Goal: Task Accomplishment & Management: Use online tool/utility

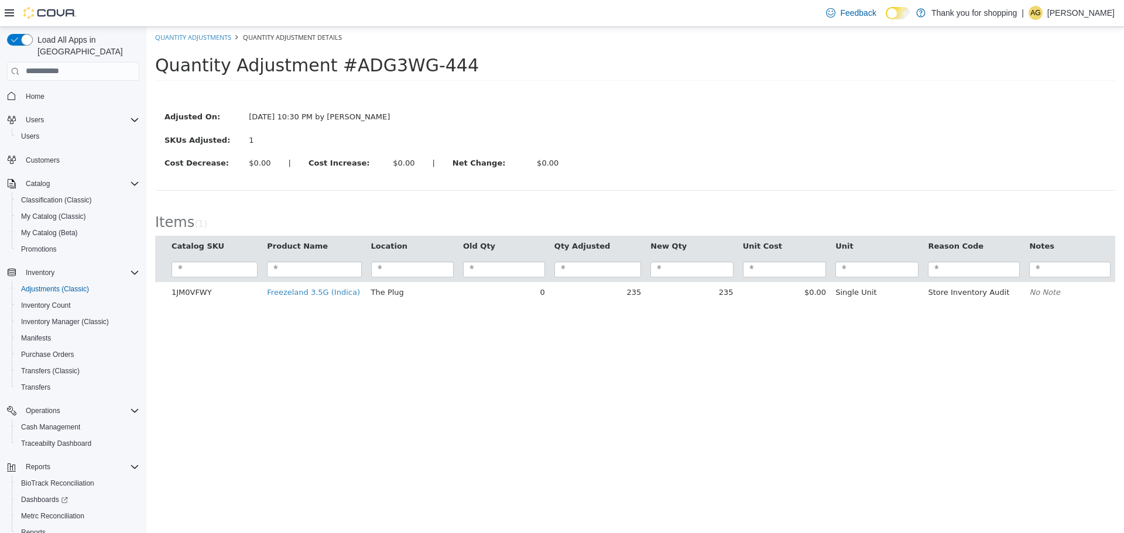
scroll to position [9, 0]
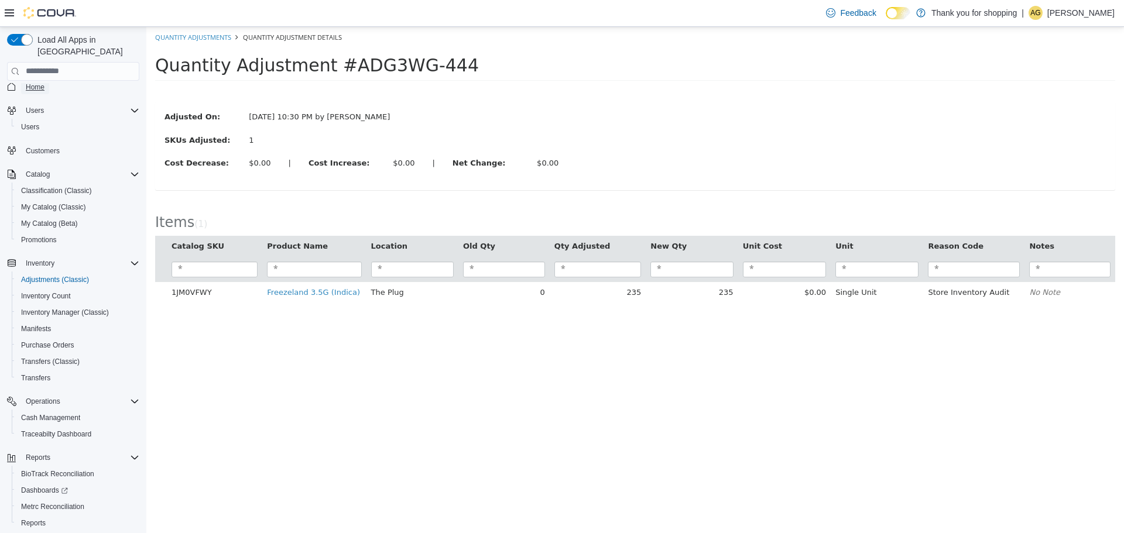
click at [33, 83] on span "Home" at bounding box center [35, 87] width 19 height 9
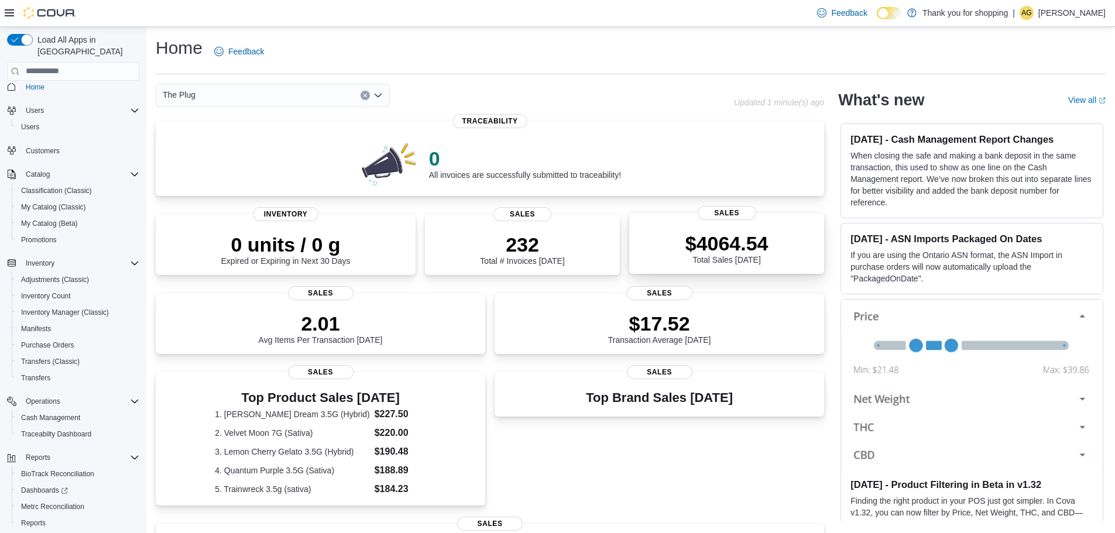
click at [762, 262] on div "$4064.54 Total Sales Today" at bounding box center [727, 248] width 83 height 33
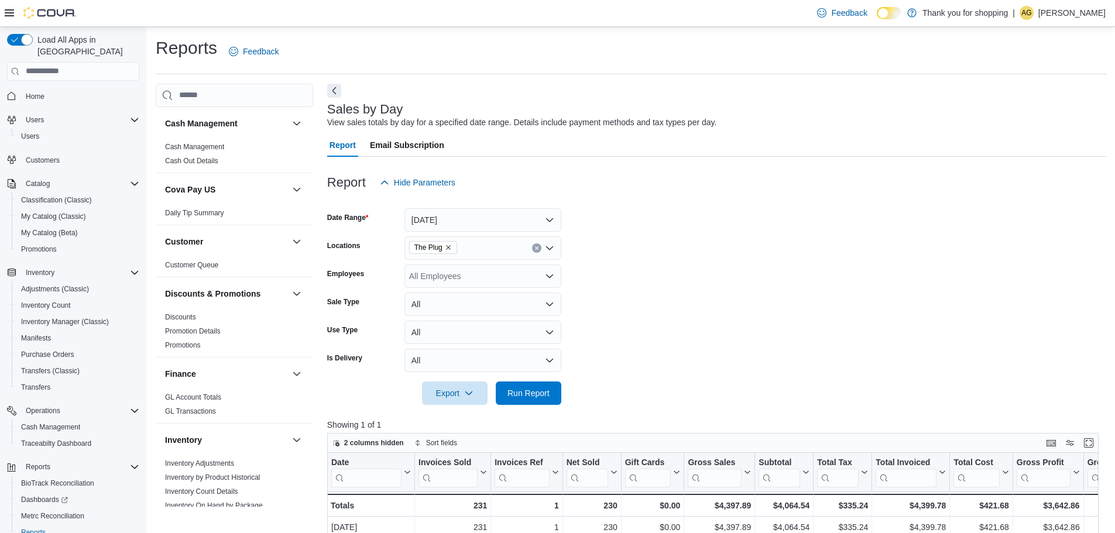
click at [553, 249] on icon "Open list of options" at bounding box center [549, 248] width 9 height 9
click at [479, 283] on div "Treez" at bounding box center [483, 285] width 143 height 12
click at [446, 245] on icon "Remove The Plug from selection in this group" at bounding box center [448, 247] width 7 height 7
click at [670, 322] on form "Date Range [DATE] Locations Treez Combo box. Selected. Treez. Press Backspace t…" at bounding box center [717, 299] width 780 height 211
click at [530, 401] on span "Run Report" at bounding box center [529, 392] width 52 height 23
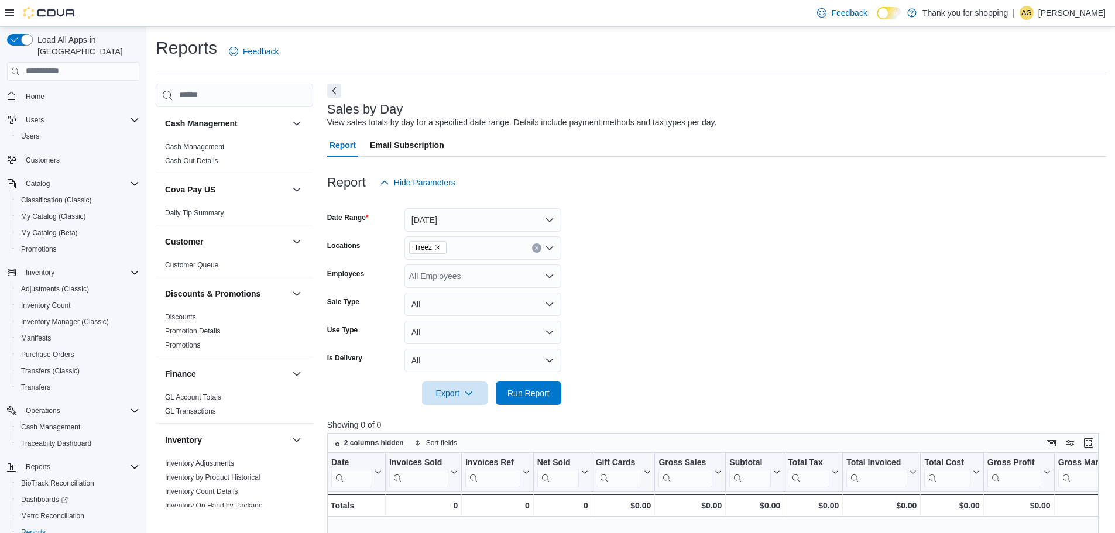
click at [441, 248] on span "Treez" at bounding box center [427, 247] width 37 height 13
click at [440, 248] on icon "Remove Treez from selection in this group" at bounding box center [437, 247] width 7 height 7
click at [447, 282] on span "The Plug" at bounding box center [446, 285] width 33 height 12
click at [645, 275] on form "Date Range [DATE] Locations The Plug Combo box. Selected. The Plug. Press Backs…" at bounding box center [717, 299] width 780 height 211
click at [556, 282] on div "All Employees" at bounding box center [483, 276] width 157 height 23
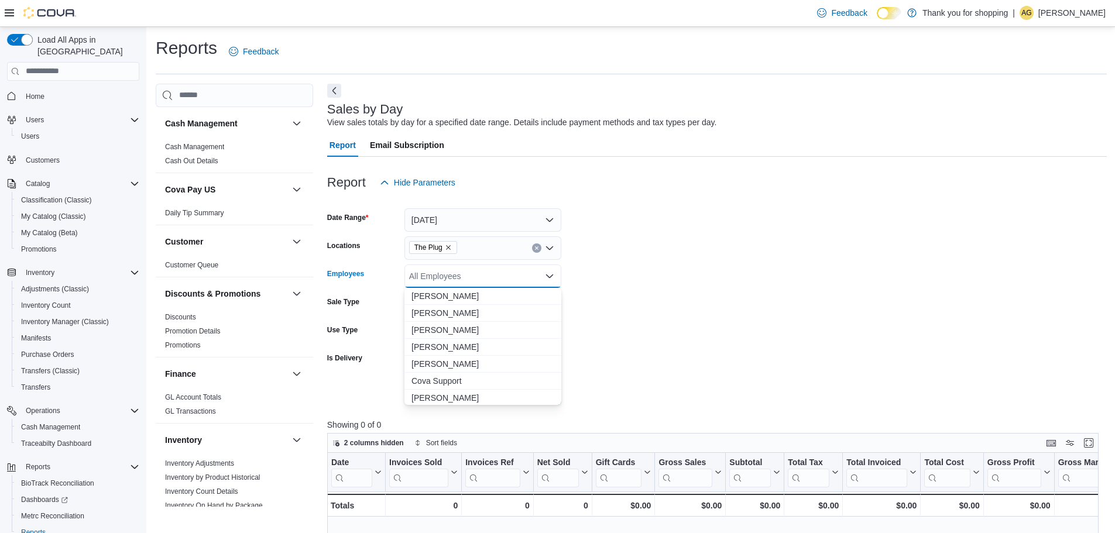
click at [550, 279] on icon "Close list of options" at bounding box center [549, 276] width 9 height 9
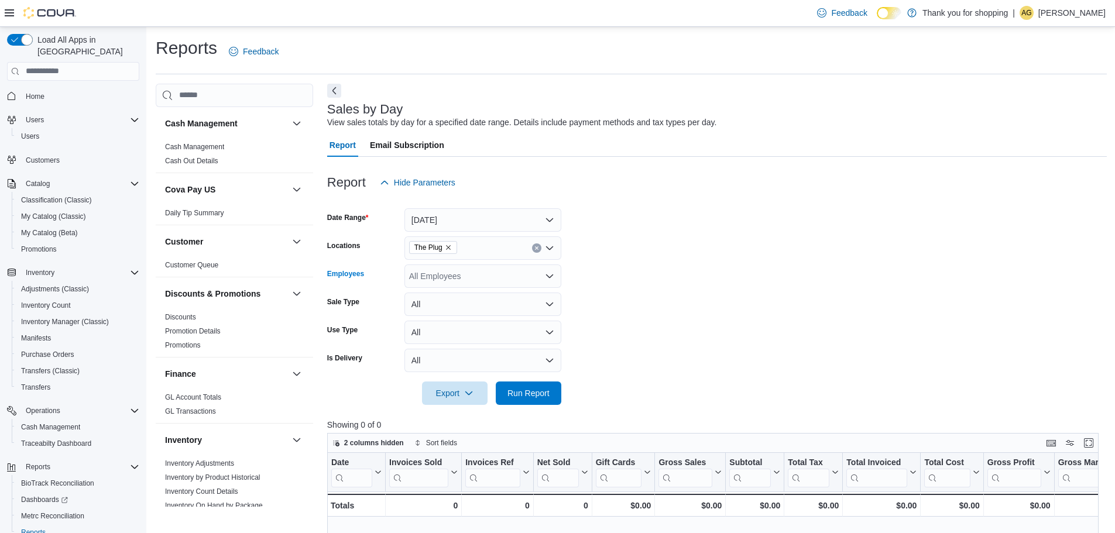
click at [550, 279] on icon "Open list of options" at bounding box center [549, 276] width 9 height 9
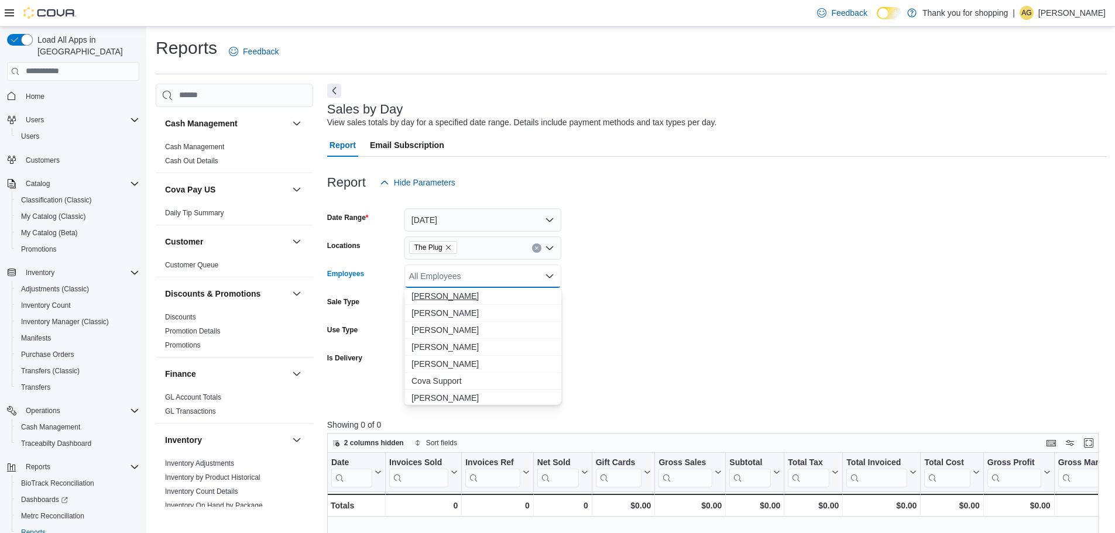
click at [450, 292] on span "[PERSON_NAME]" at bounding box center [483, 296] width 143 height 12
click at [684, 276] on form "Date Range [DATE] Locations The Plug Employees [PERSON_NAME] Combo box. Selecte…" at bounding box center [717, 299] width 780 height 211
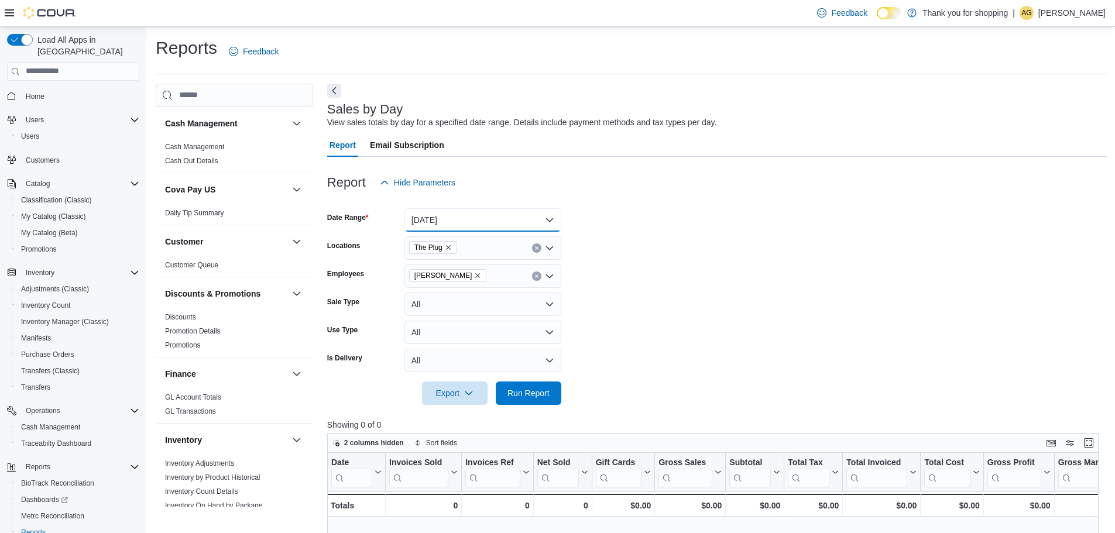
click at [548, 219] on button "[DATE]" at bounding box center [483, 219] width 157 height 23
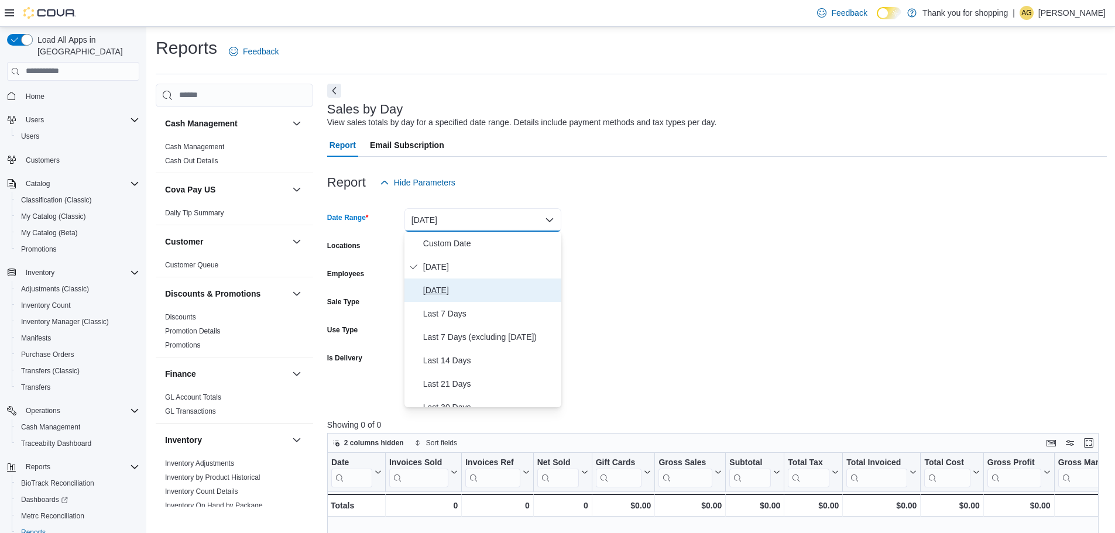
click at [448, 294] on span "[DATE]" at bounding box center [489, 290] width 133 height 14
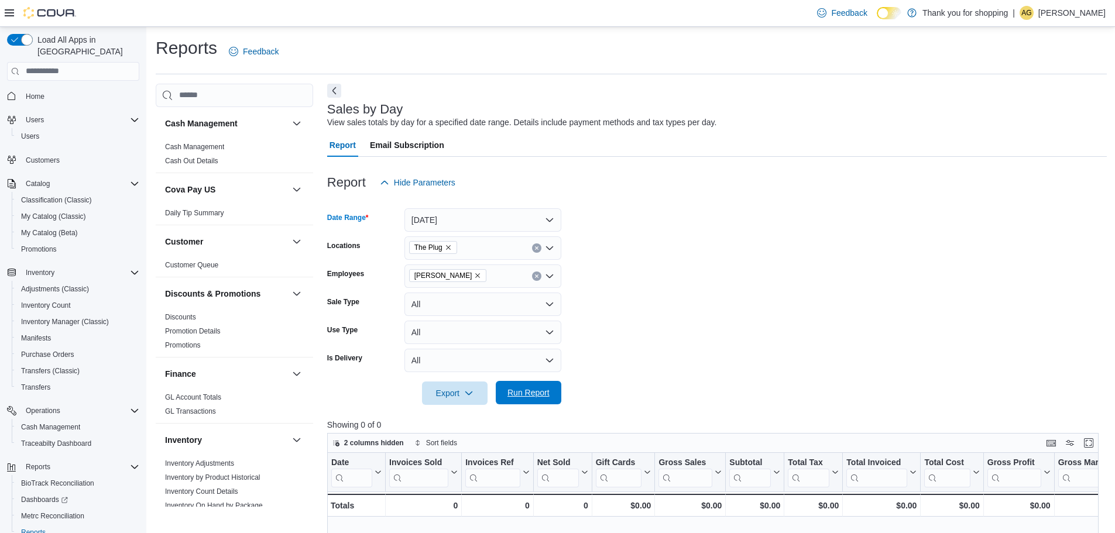
click at [527, 389] on span "Run Report" at bounding box center [529, 393] width 42 height 12
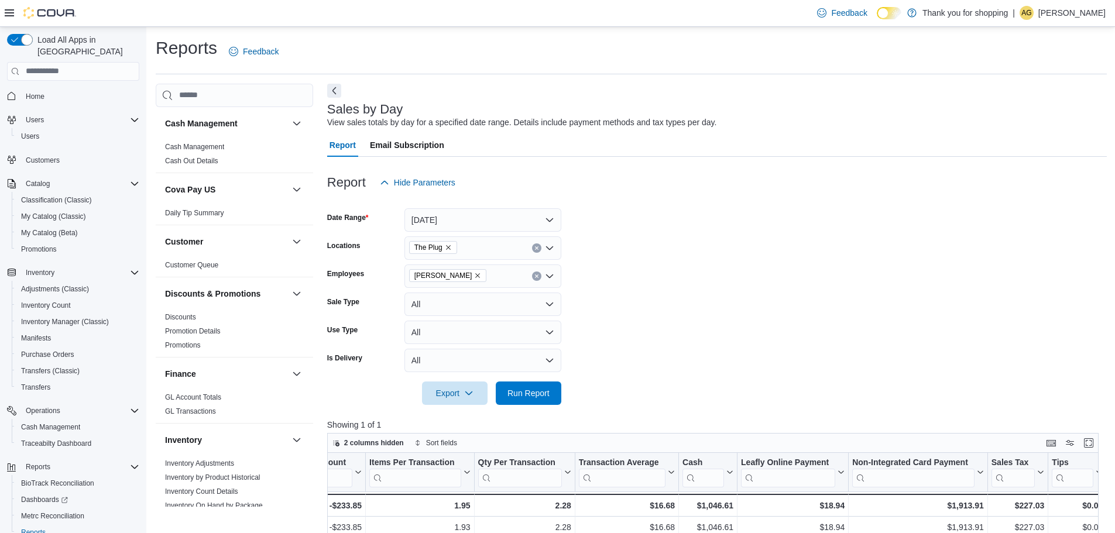
click at [548, 275] on icon "Open list of options" at bounding box center [549, 276] width 7 height 4
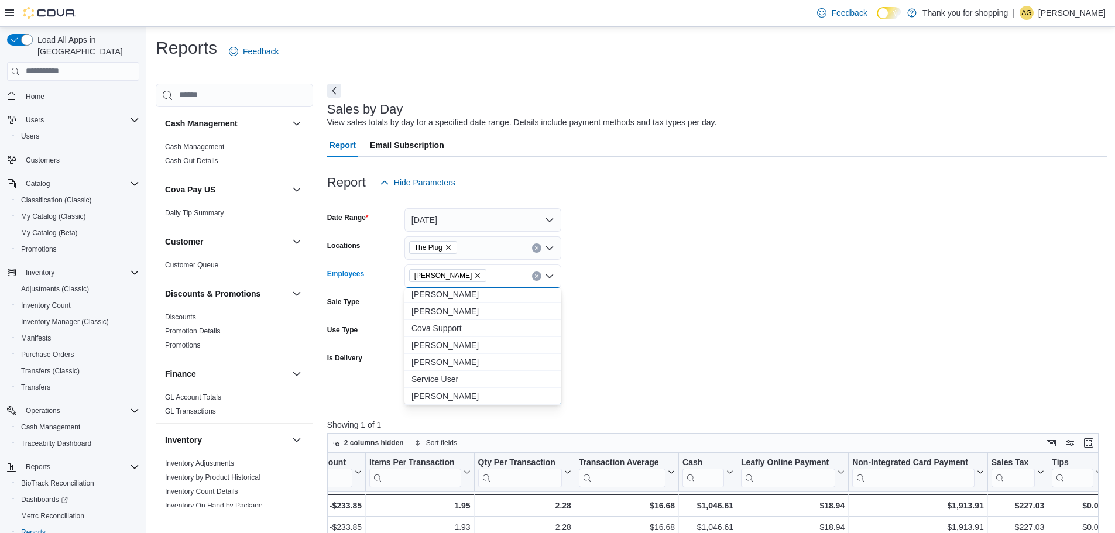
click at [460, 357] on span "[PERSON_NAME]" at bounding box center [483, 363] width 143 height 12
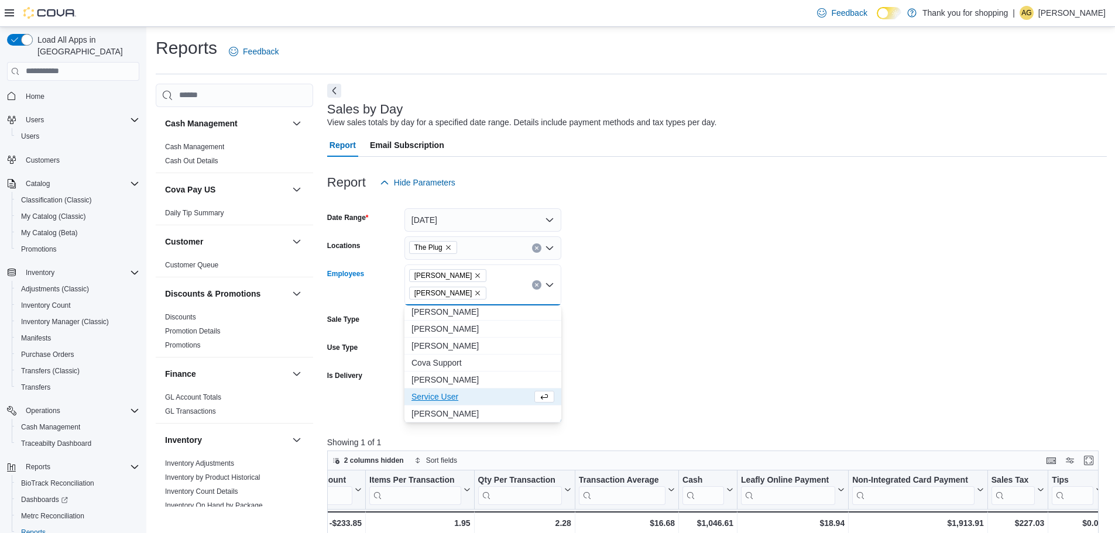
click at [677, 354] on form "Date Range [DATE] Locations The Plug Employees [PERSON_NAME] [PERSON_NAME] Comb…" at bounding box center [717, 308] width 780 height 228
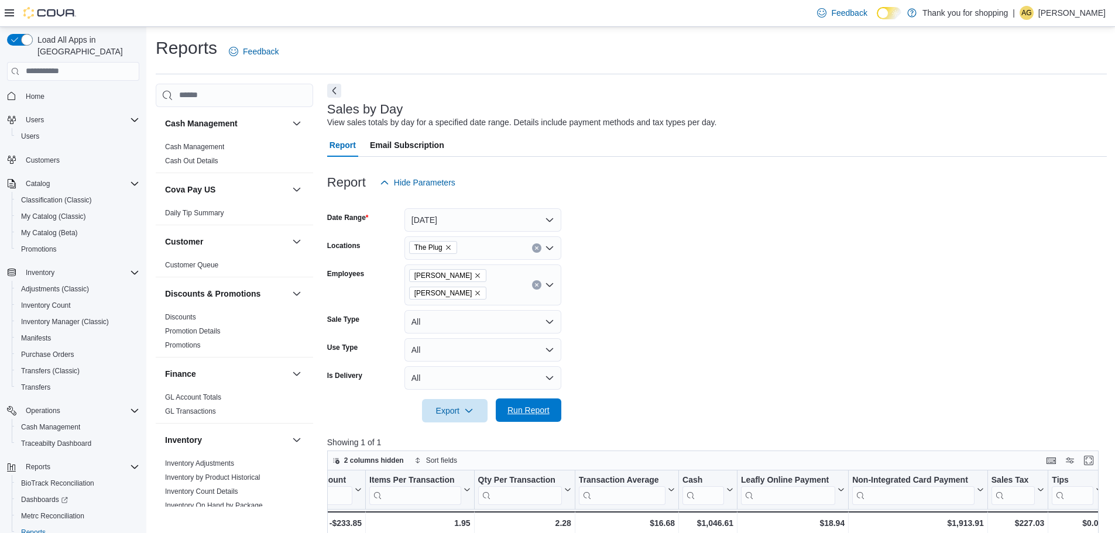
click at [518, 420] on span "Run Report" at bounding box center [529, 410] width 52 height 23
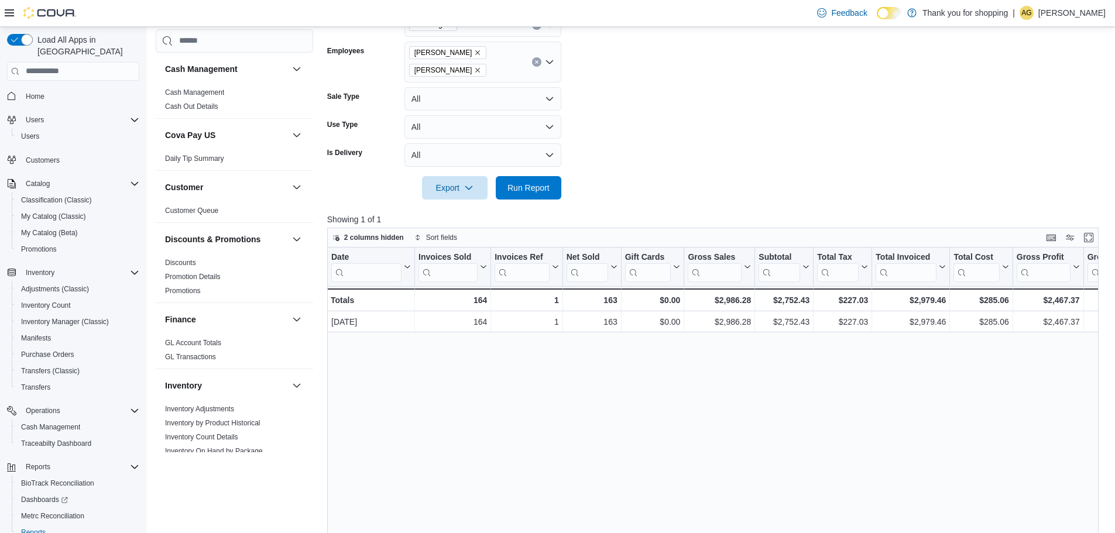
scroll to position [59, 0]
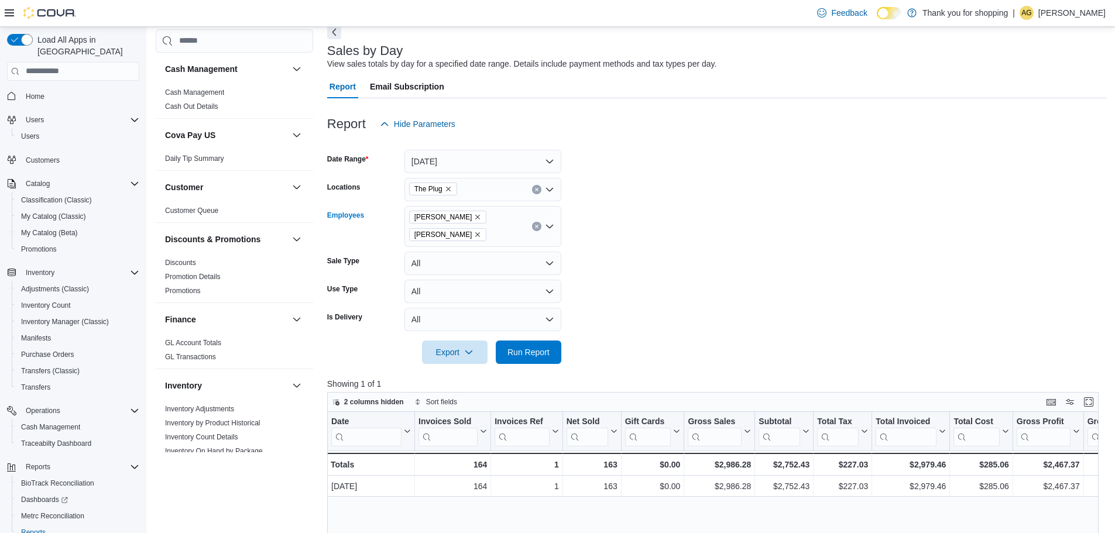
click at [474, 237] on icon "Remove Oswaldo Rengifo from selection in this group" at bounding box center [477, 234] width 7 height 7
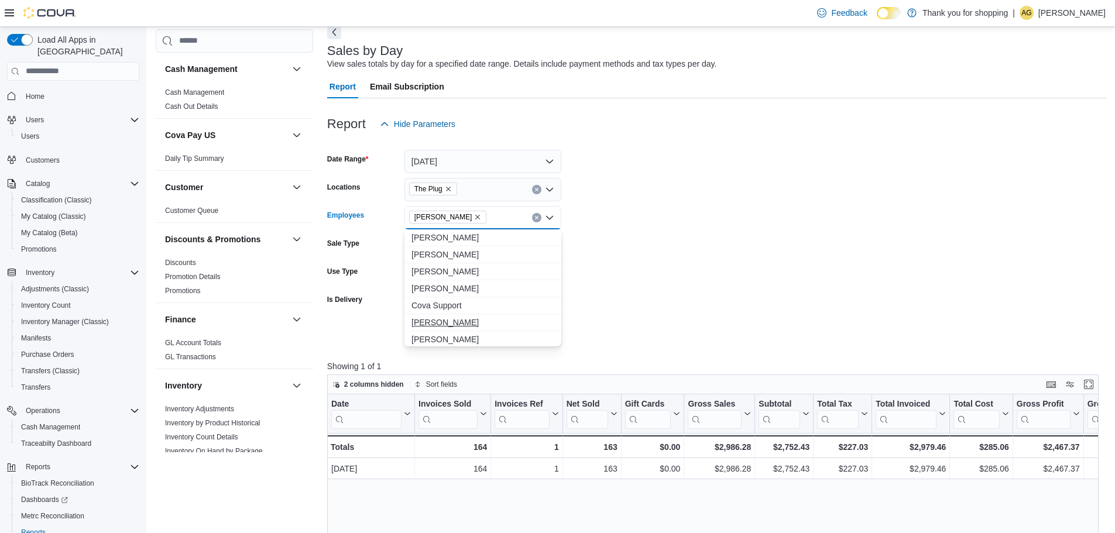
click at [455, 317] on span "[PERSON_NAME]" at bounding box center [483, 323] width 143 height 12
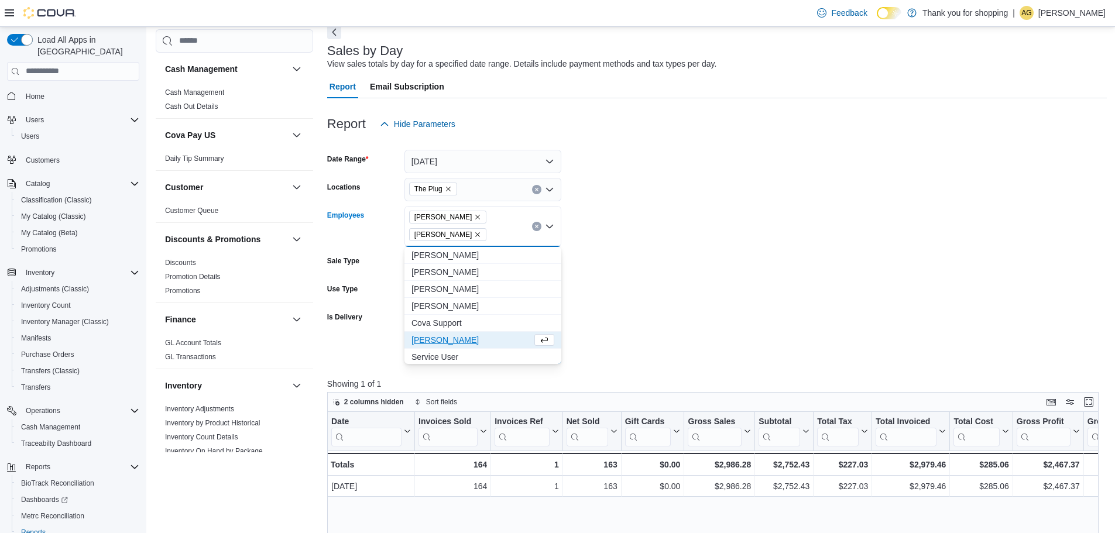
click at [616, 312] on form "Date Range [DATE] Locations The Plug Employees [PERSON_NAME] [PERSON_NAME] Comb…" at bounding box center [717, 250] width 780 height 228
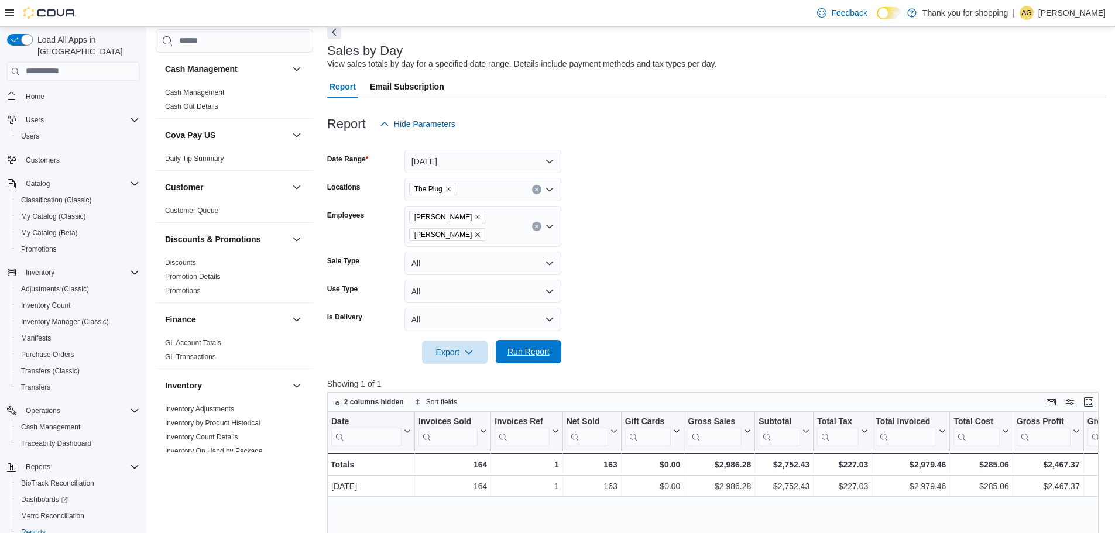
click at [535, 348] on span "Run Report" at bounding box center [529, 352] width 42 height 12
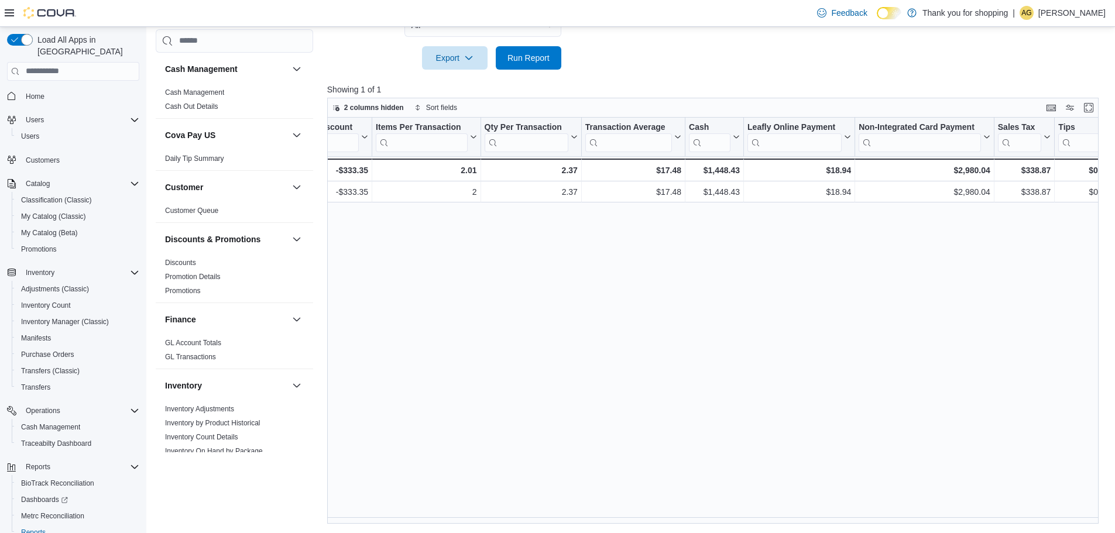
scroll to position [0, 874]
drag, startPoint x: 751, startPoint y: 518, endPoint x: 606, endPoint y: 528, distance: 145.5
click at [606, 528] on div "Reports Feedback Cash Management Cash Management Cash Out Details Cova Pay US D…" at bounding box center [631, 104] width 970 height 860
click at [777, 506] on div "Date Click to view column header actions Invoices Sold Click to view column hea…" at bounding box center [717, 321] width 780 height 407
drag, startPoint x: 787, startPoint y: 517, endPoint x: 544, endPoint y: 540, distance: 243.5
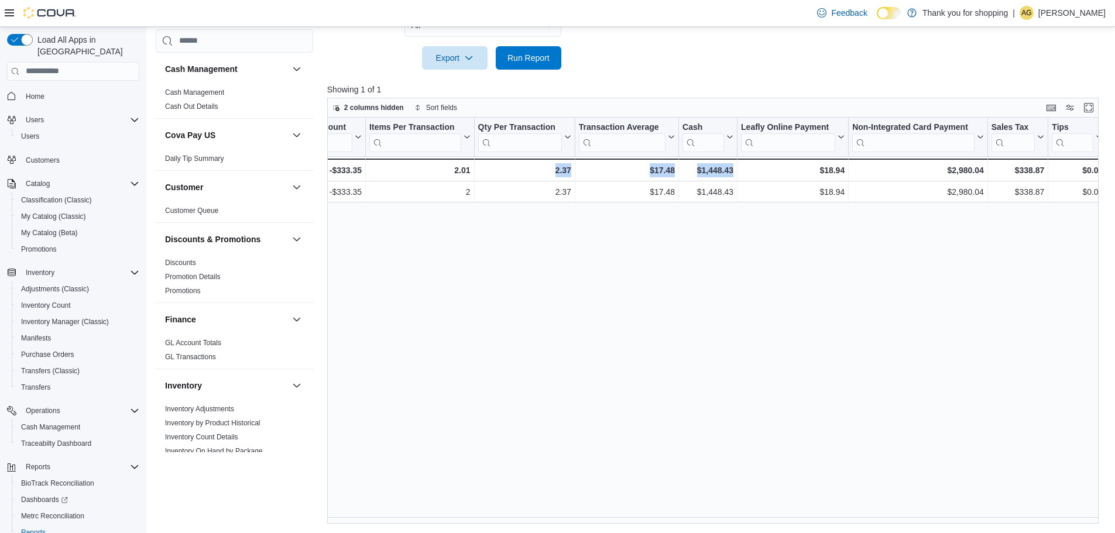
click at [906, 460] on div "Date Click to view column header actions Invoices Sold Click to view column hea…" at bounding box center [717, 321] width 780 height 407
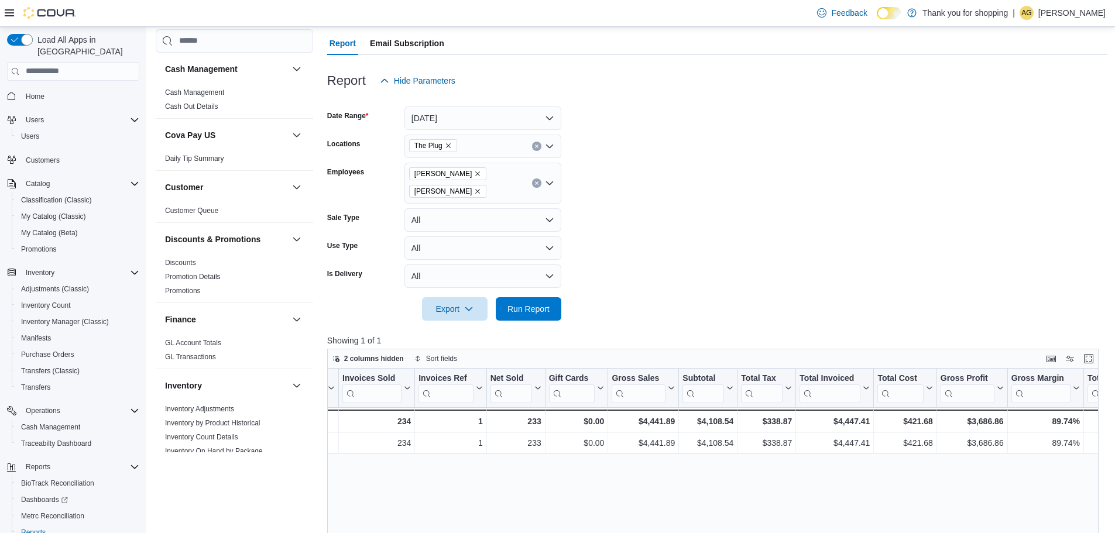
scroll to position [119, 0]
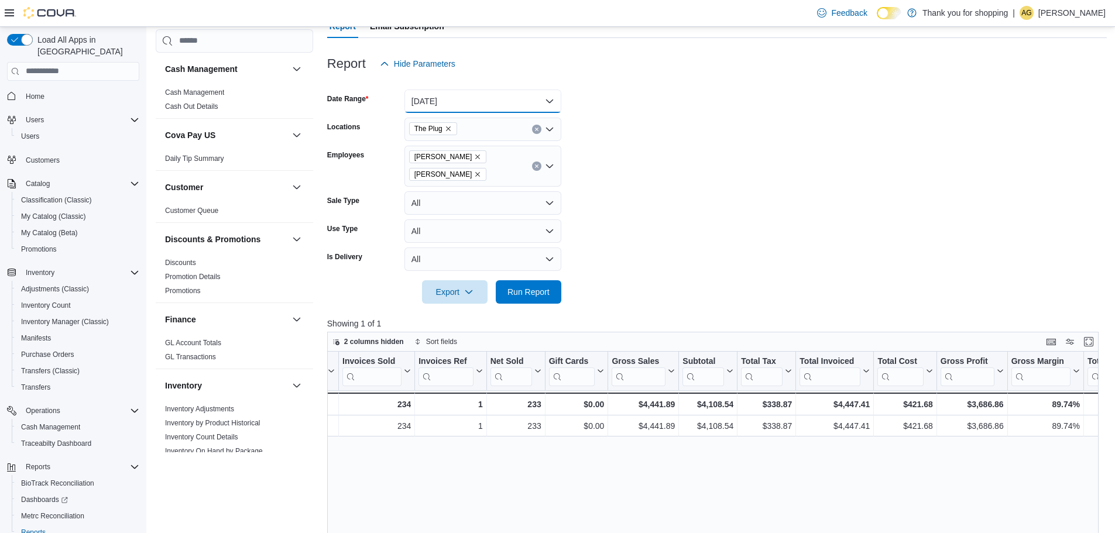
click at [549, 103] on button "[DATE]" at bounding box center [483, 101] width 157 height 23
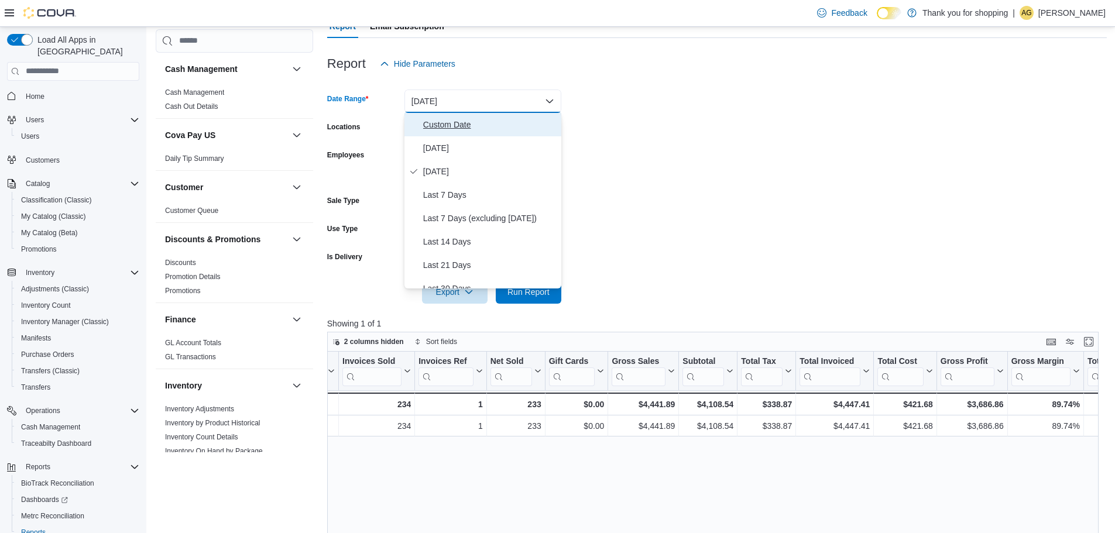
click at [446, 128] on span "Custom Date" at bounding box center [489, 125] width 133 height 14
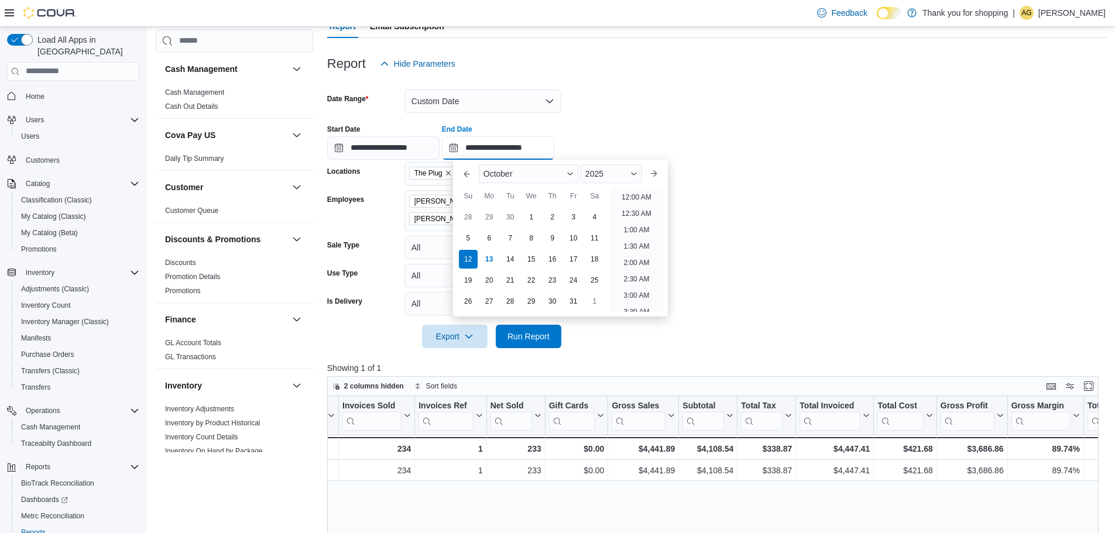
click at [495, 148] on input "**********" at bounding box center [498, 147] width 112 height 23
click at [495, 256] on div "13" at bounding box center [489, 259] width 20 height 20
type input "**********"
click at [652, 105] on form "**********" at bounding box center [717, 212] width 780 height 273
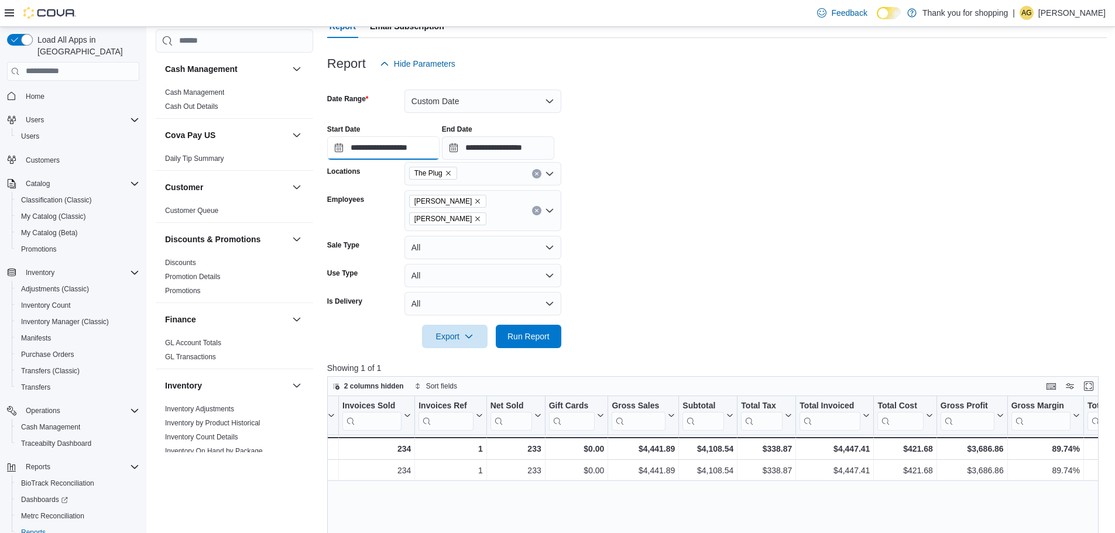
click at [410, 150] on input "**********" at bounding box center [383, 147] width 112 height 23
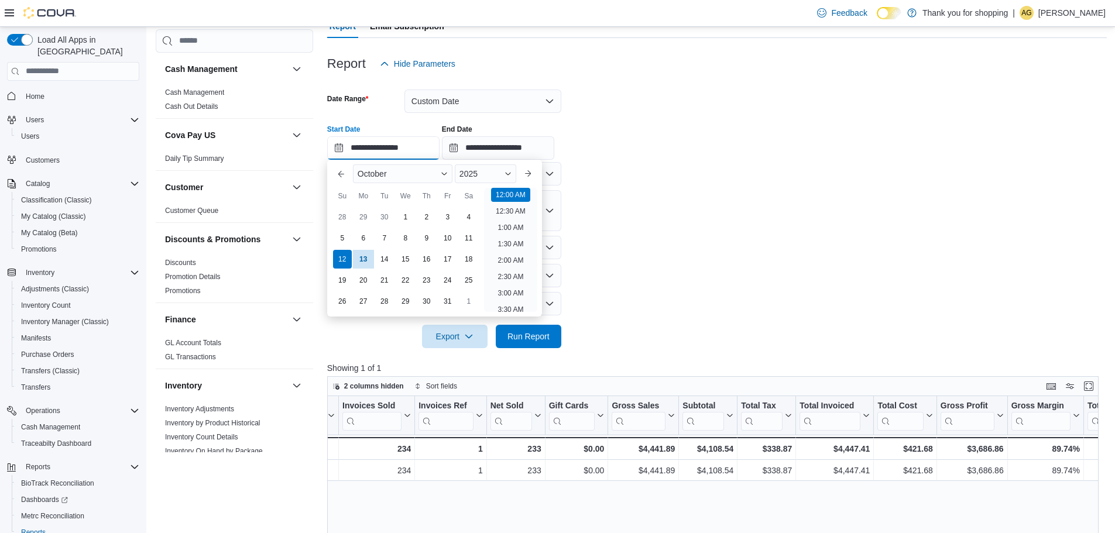
scroll to position [237, 0]
click at [509, 221] on li "8:00 AM" at bounding box center [510, 223] width 35 height 14
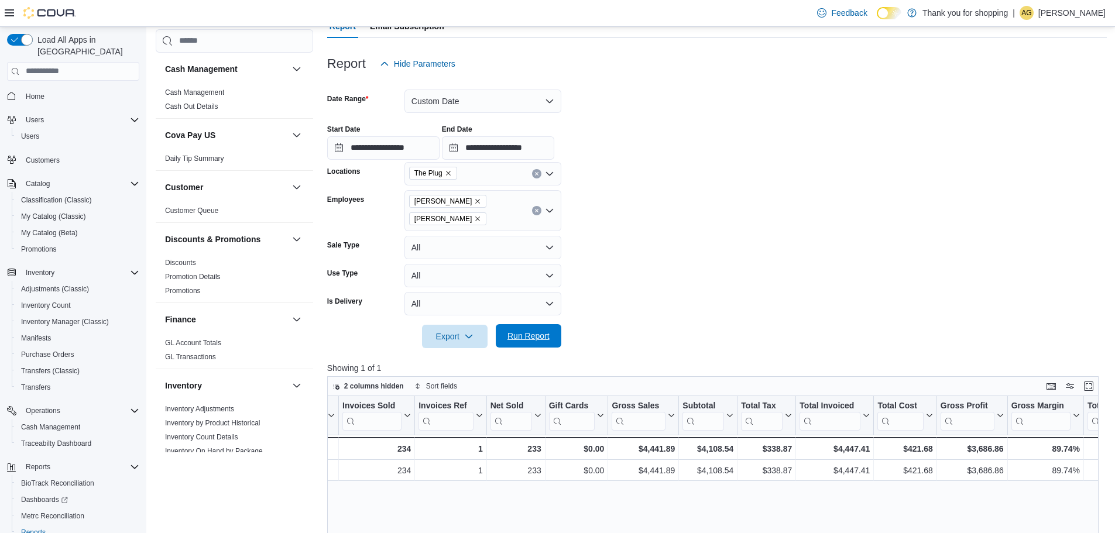
click at [546, 327] on span "Run Report" at bounding box center [529, 335] width 52 height 23
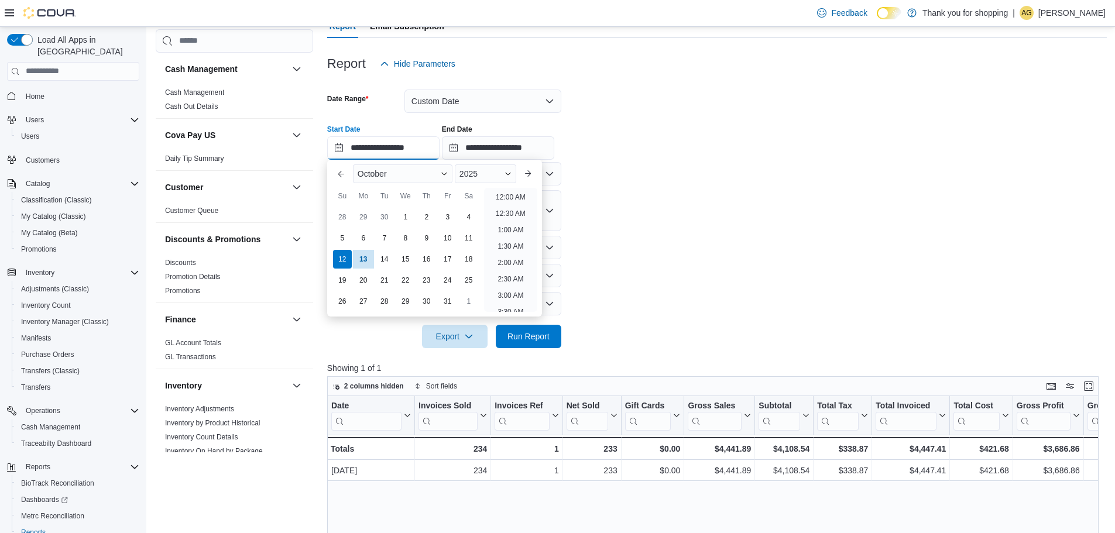
click at [408, 148] on input "**********" at bounding box center [383, 147] width 112 height 23
click at [527, 194] on li "12:00 AM" at bounding box center [510, 195] width 39 height 14
type input "**********"
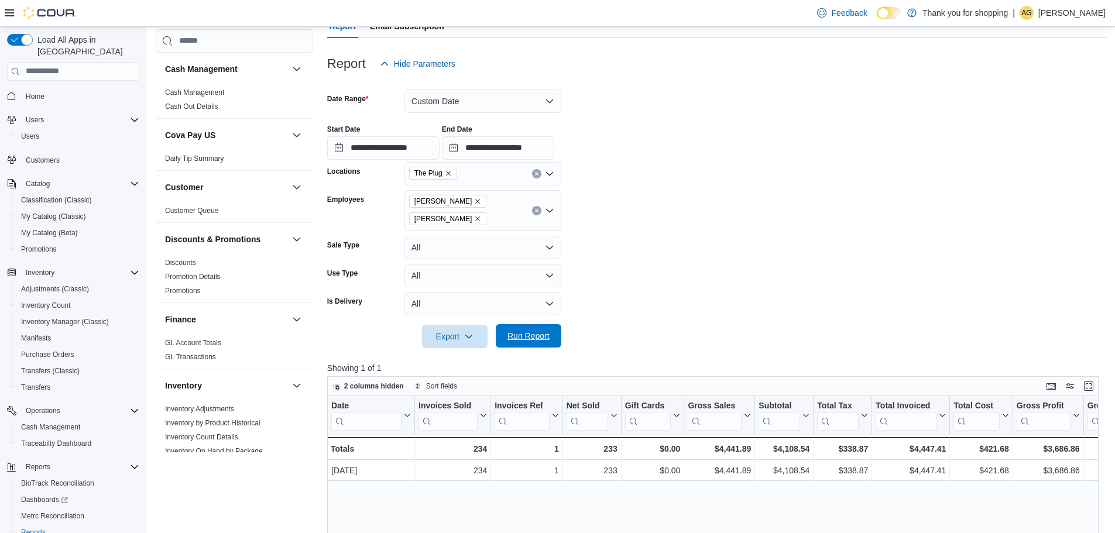
click at [533, 330] on span "Run Report" at bounding box center [529, 335] width 52 height 23
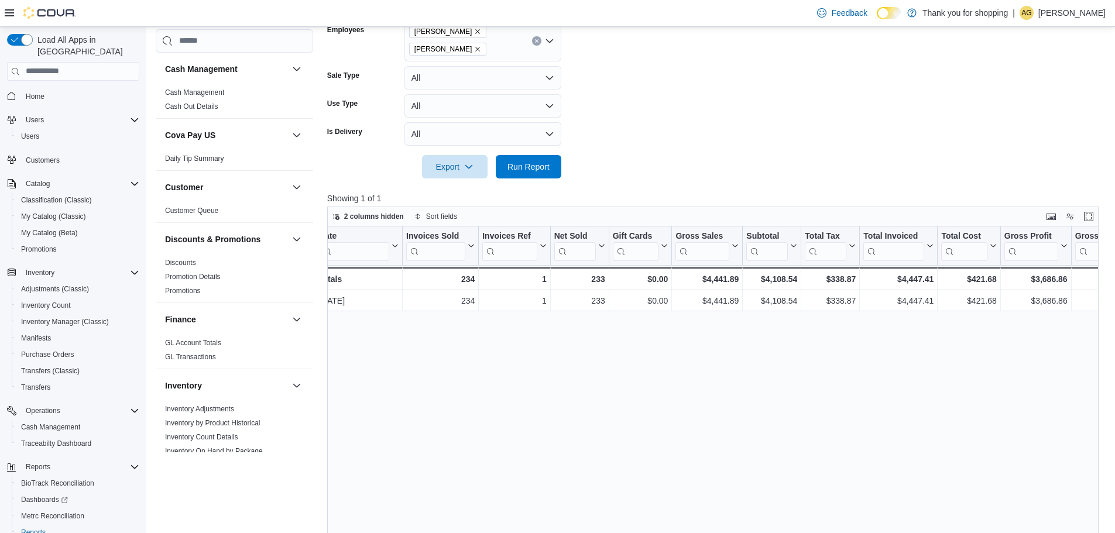
scroll to position [163, 0]
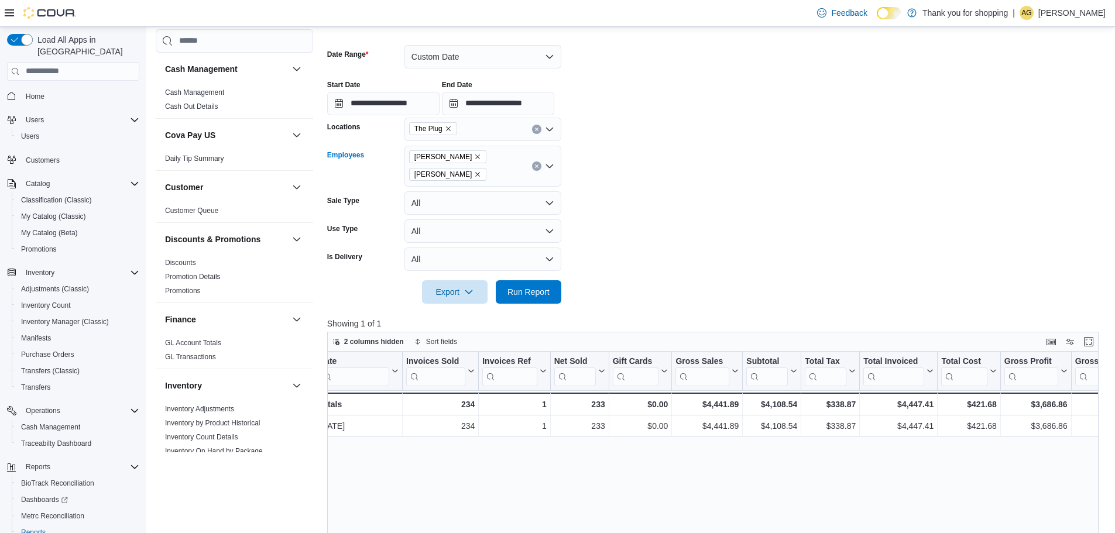
click at [476, 159] on icon "Remove Alejandro Gomez from selection in this group" at bounding box center [477, 156] width 7 height 7
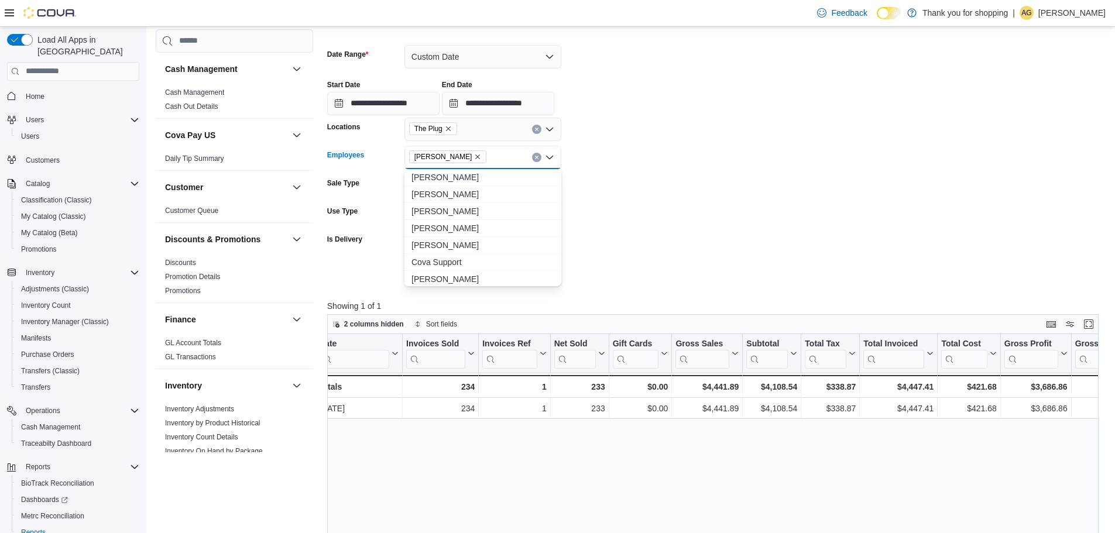
click at [640, 177] on form "**********" at bounding box center [717, 158] width 780 height 255
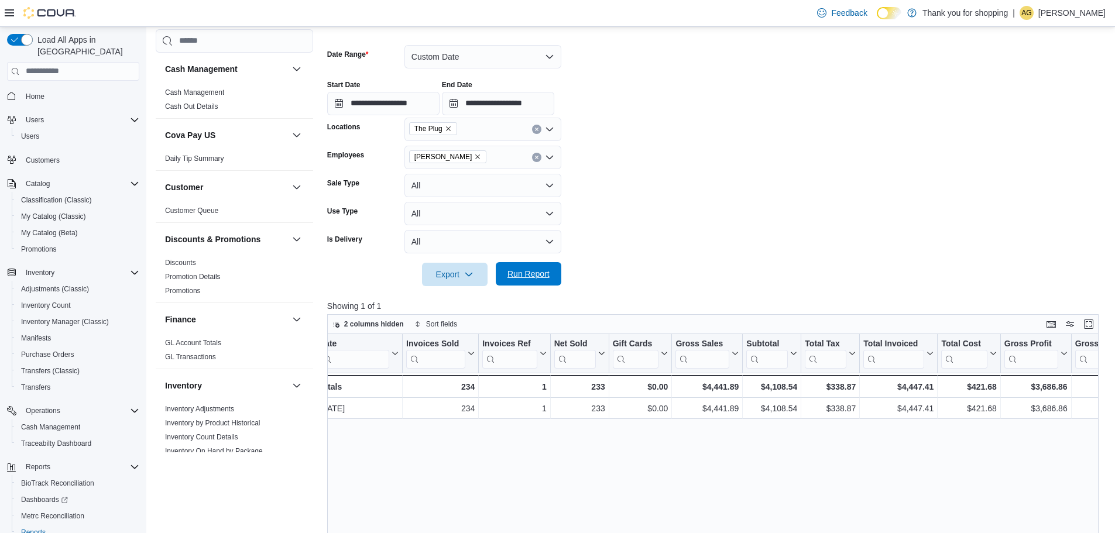
click at [546, 270] on span "Run Report" at bounding box center [529, 274] width 42 height 12
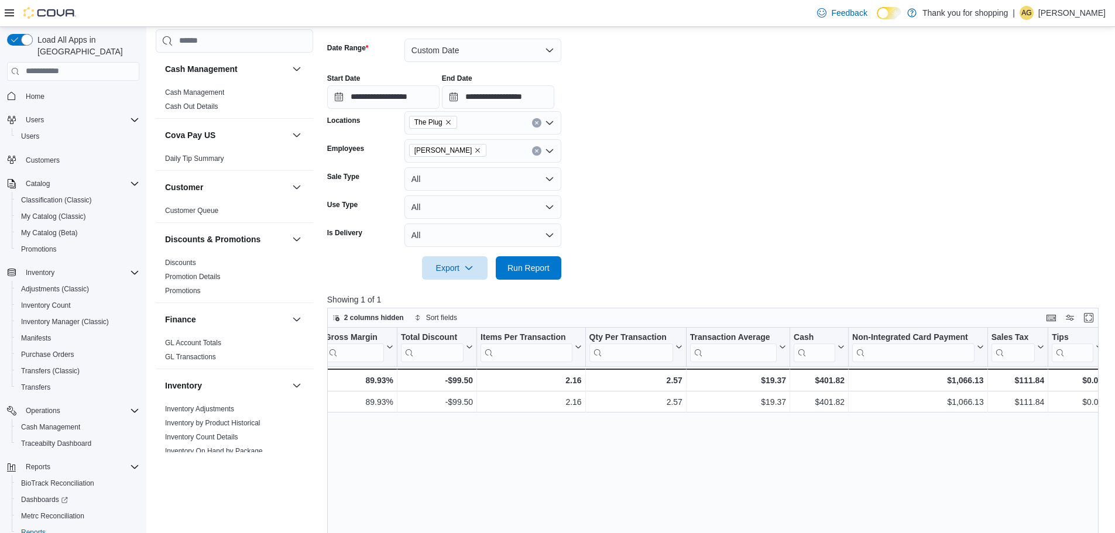
scroll to position [146, 0]
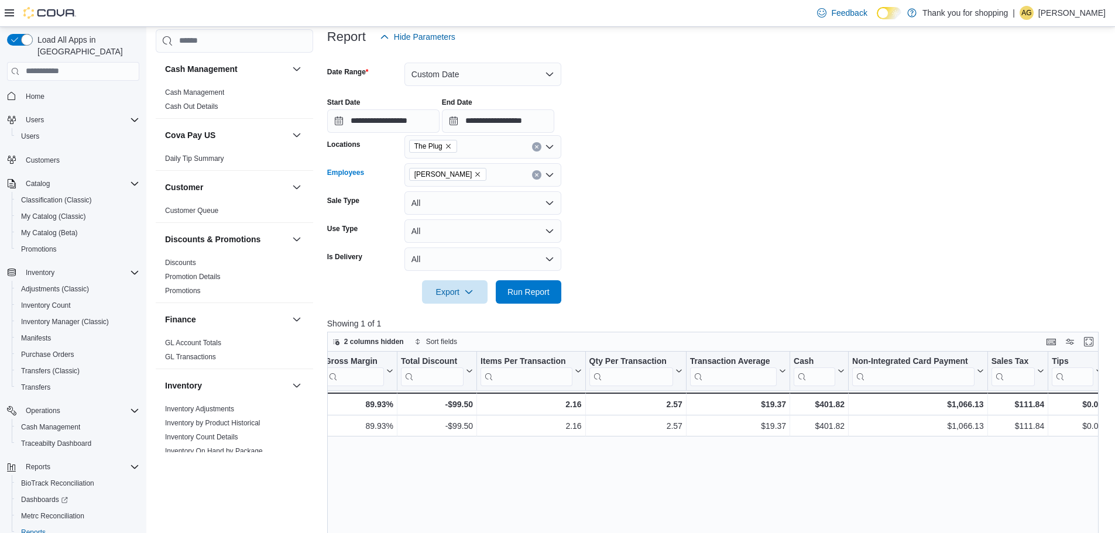
click at [535, 179] on button "Clear input" at bounding box center [536, 174] width 9 height 9
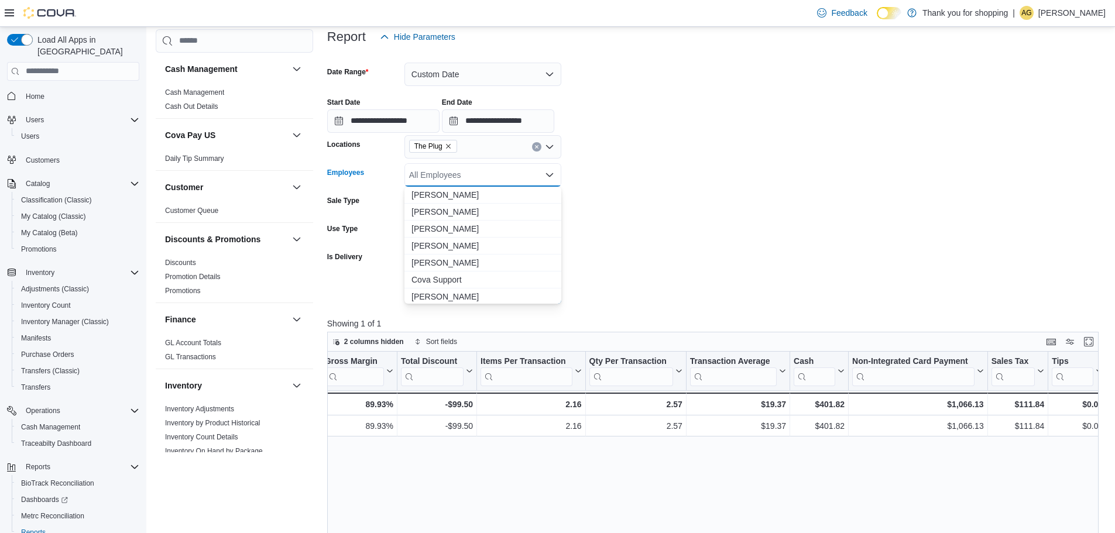
click at [550, 171] on icon "Close list of options" at bounding box center [549, 174] width 9 height 9
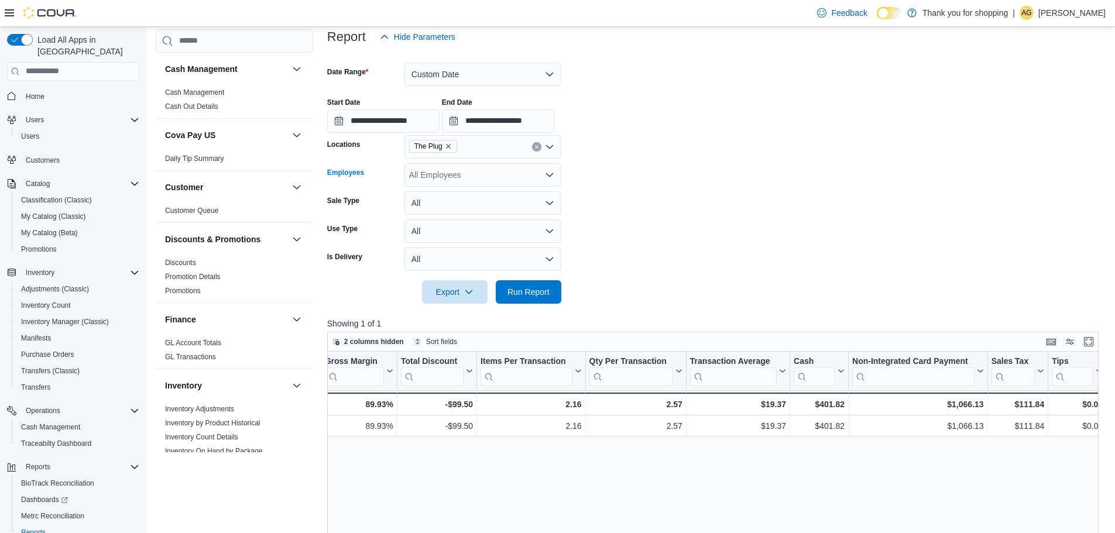
click at [549, 172] on icon "Open list of options" at bounding box center [549, 174] width 9 height 9
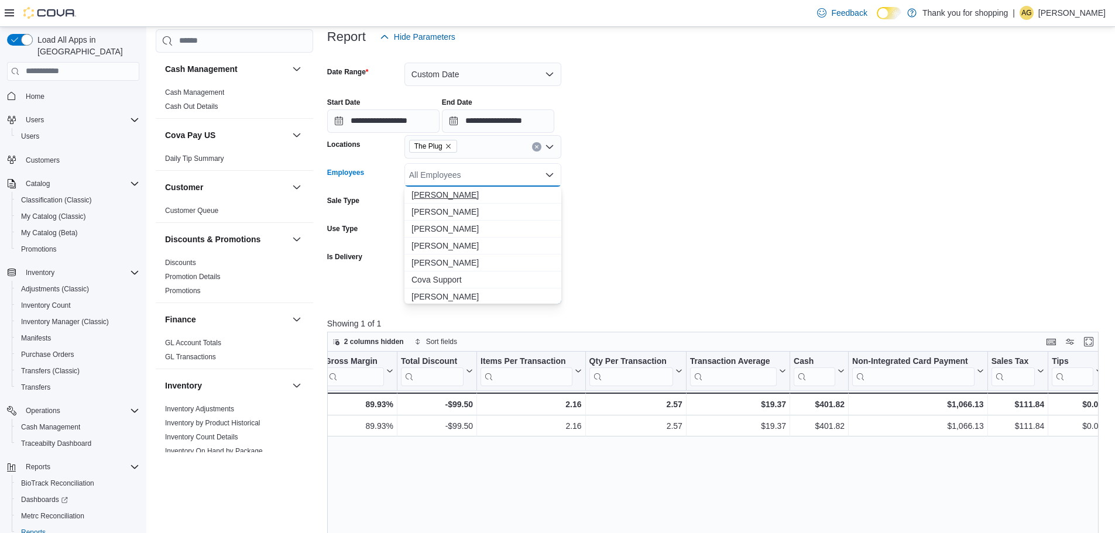
click at [465, 198] on span "[PERSON_NAME]" at bounding box center [483, 195] width 143 height 12
click at [653, 255] on form "**********" at bounding box center [717, 176] width 780 height 255
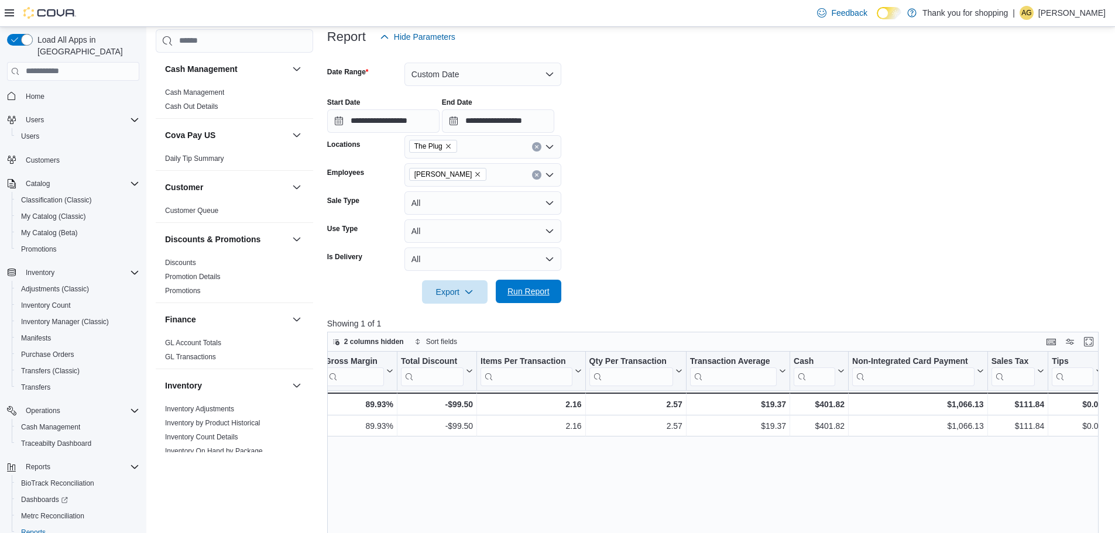
click at [515, 296] on span "Run Report" at bounding box center [529, 292] width 42 height 12
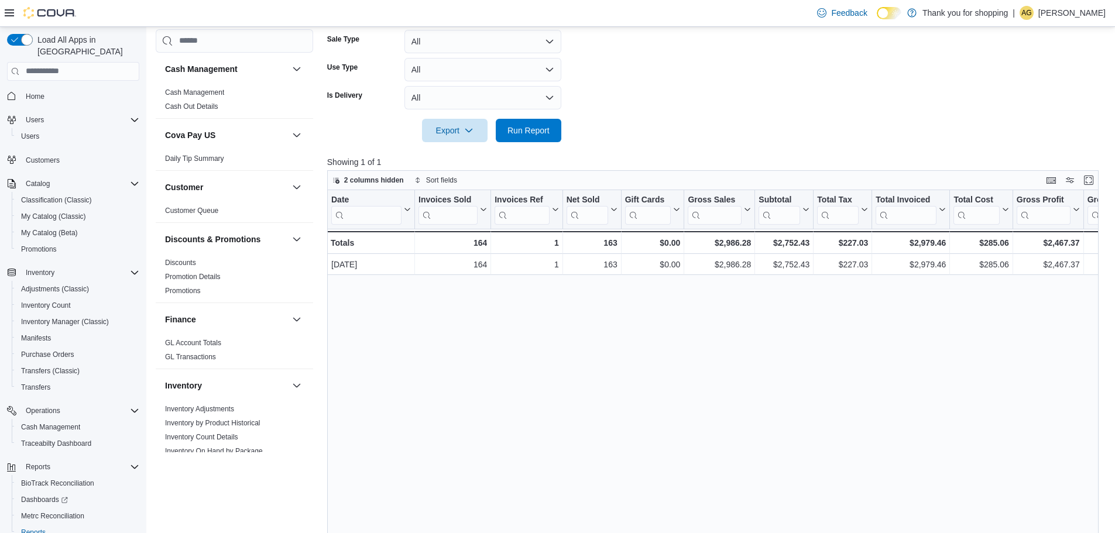
scroll to position [380, 0]
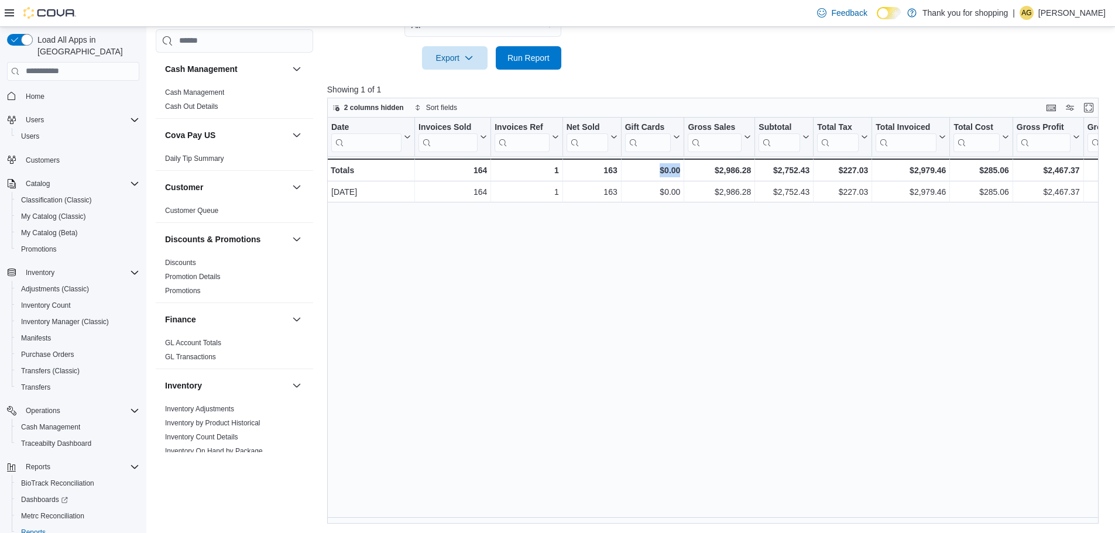
drag, startPoint x: 651, startPoint y: 518, endPoint x: 691, endPoint y: 518, distance: 40.4
click at [696, 518] on div "Date Click to view column header actions Invoices Sold Click to view column hea…" at bounding box center [717, 321] width 780 height 407
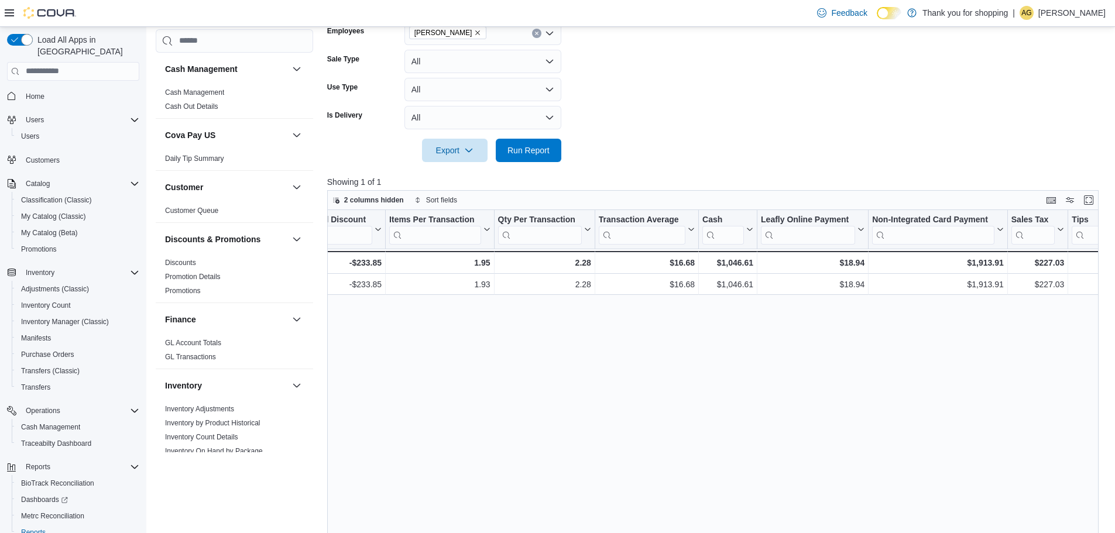
scroll to position [146, 0]
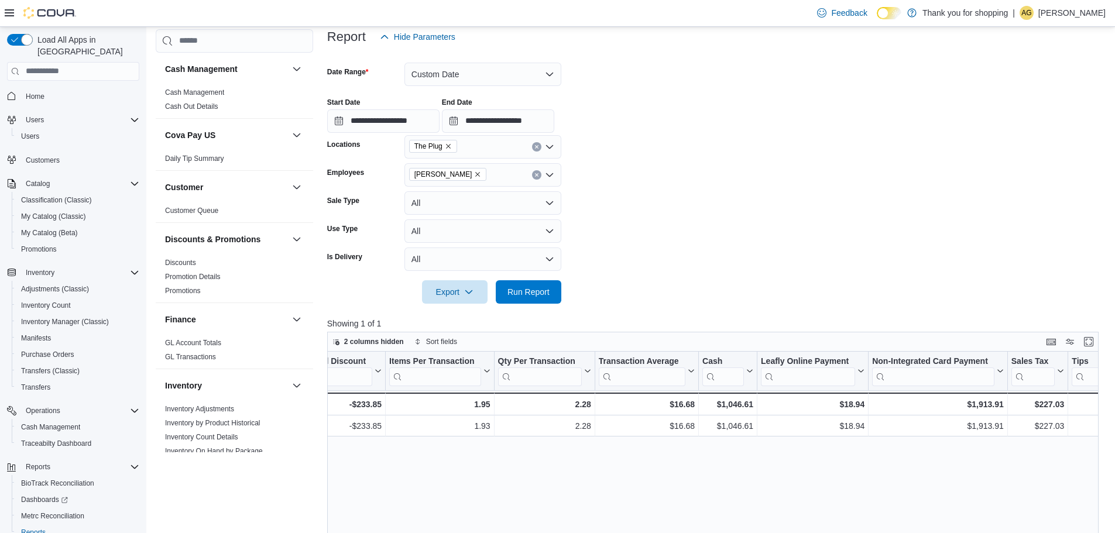
click at [551, 174] on icon "Open list of options" at bounding box center [549, 175] width 7 height 4
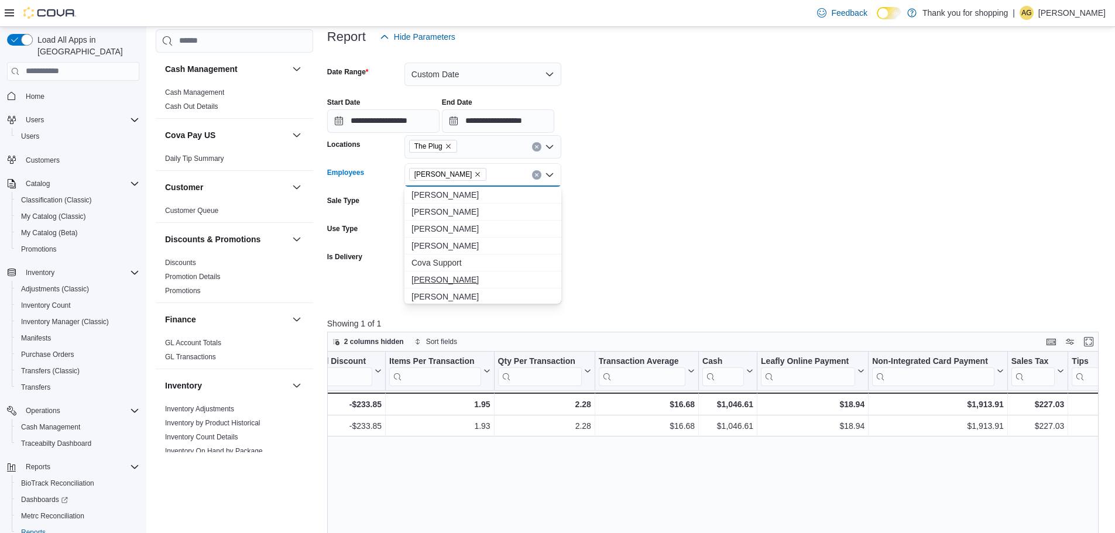
click at [460, 282] on span "[PERSON_NAME]" at bounding box center [483, 280] width 143 height 12
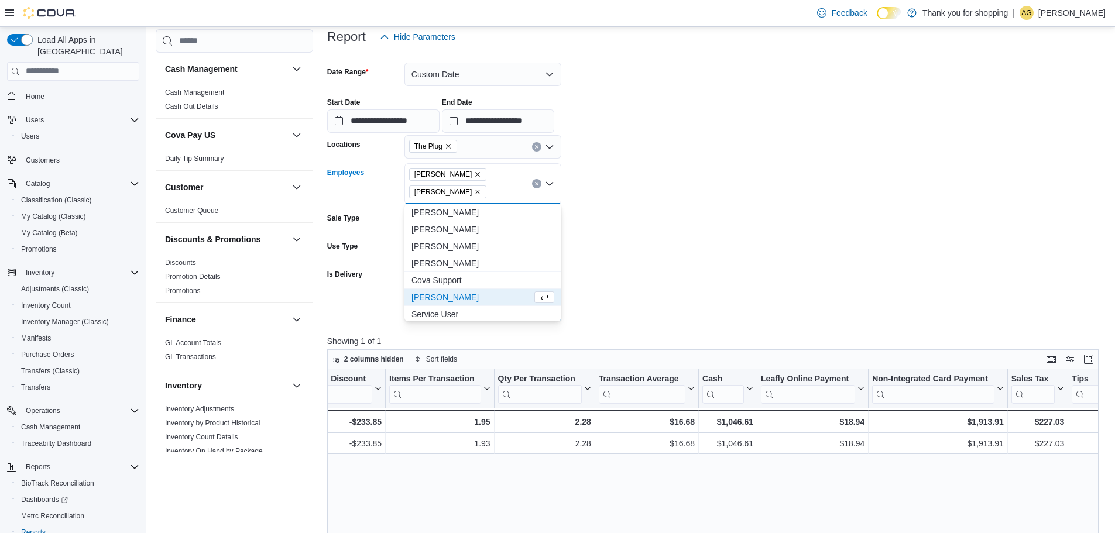
click at [646, 278] on form "**********" at bounding box center [717, 185] width 780 height 273
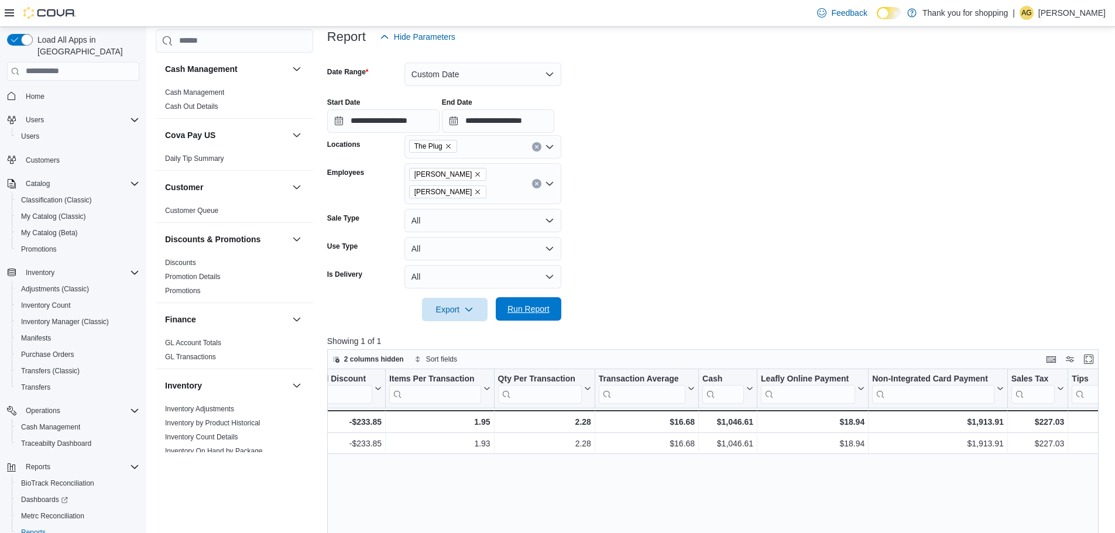
click at [544, 314] on span "Run Report" at bounding box center [529, 309] width 42 height 12
